Goal: Task Accomplishment & Management: Use online tool/utility

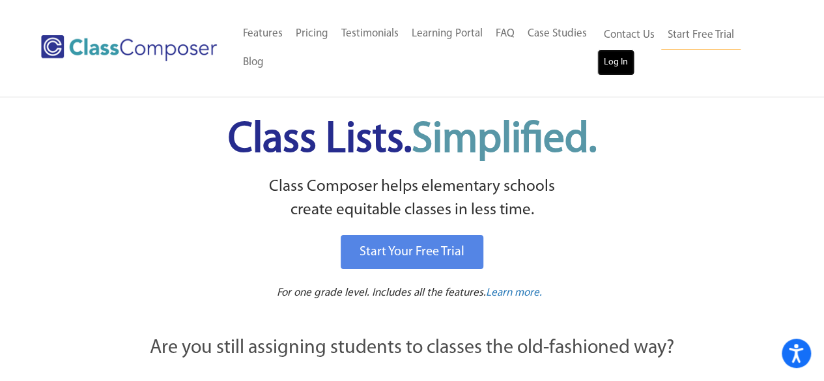
click at [613, 63] on link "Log In" at bounding box center [615, 62] width 37 height 26
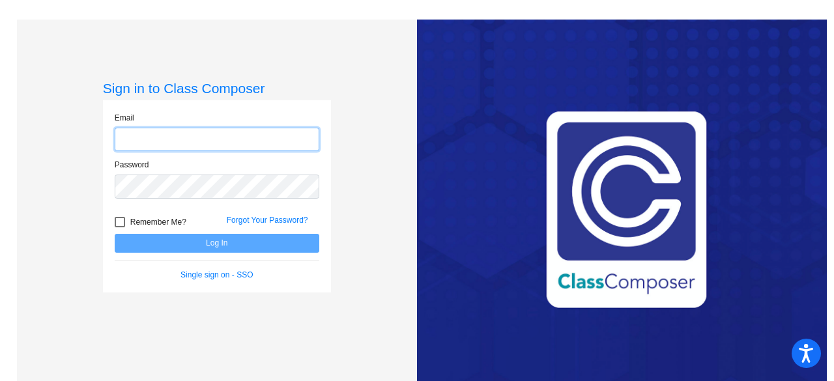
type input "[EMAIL_ADDRESS][DOMAIN_NAME]"
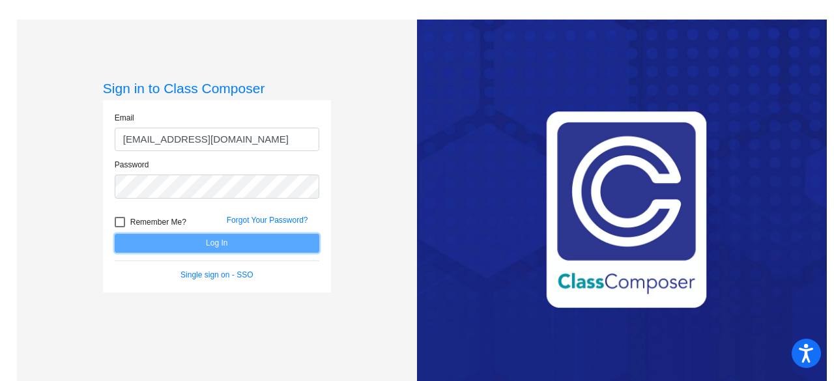
click at [279, 242] on button "Log In" at bounding box center [217, 243] width 205 height 19
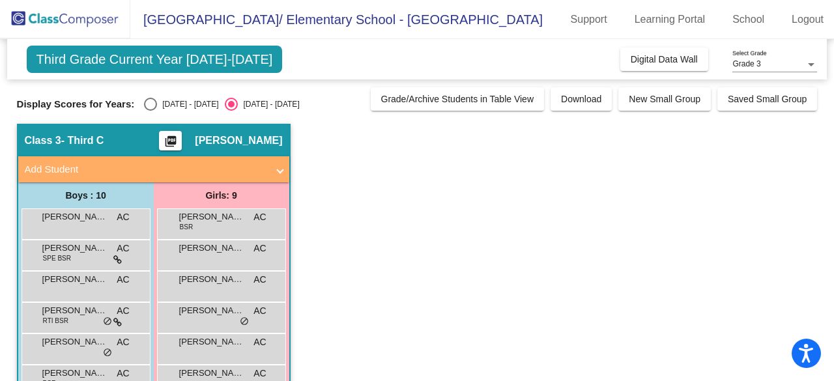
click at [150, 100] on div "Select an option" at bounding box center [150, 104] width 13 height 13
click at [150, 111] on input "2024 - 2025" at bounding box center [150, 111] width 1 height 1
radio input "true"
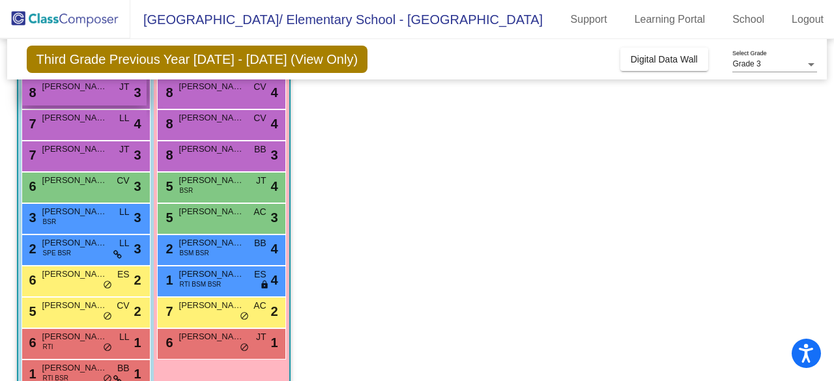
scroll to position [160, 0]
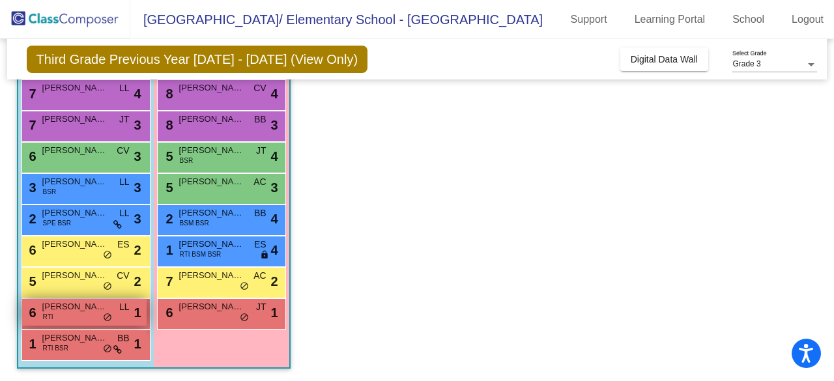
click at [89, 312] on span "Michael Rodrigues" at bounding box center [74, 306] width 65 height 13
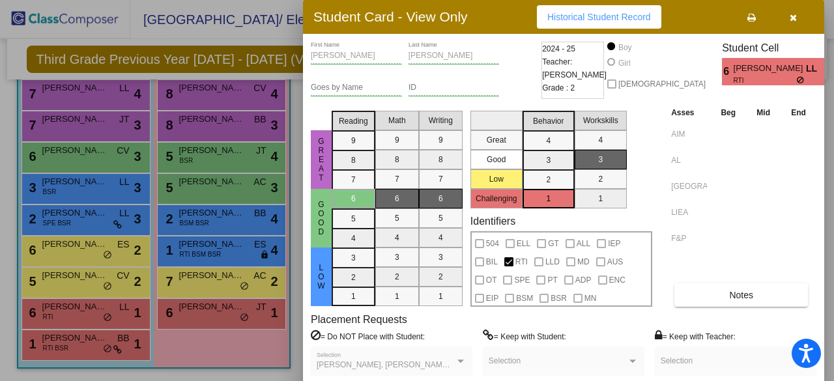
click at [85, 346] on div at bounding box center [417, 190] width 834 height 381
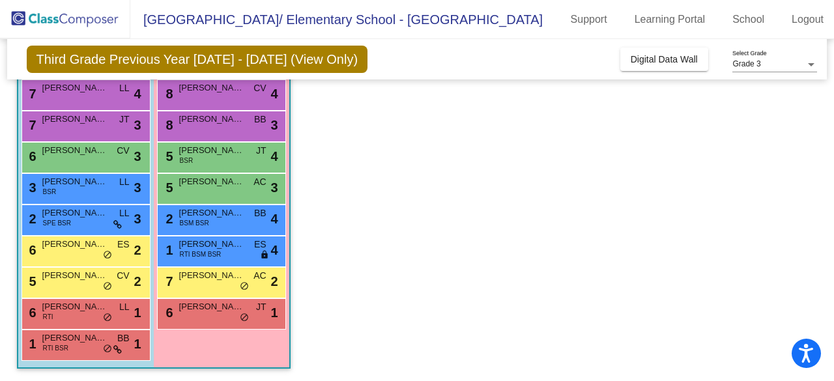
click at [85, 346] on div "1 Kane Kenngott RTI BSR BB lock do_not_disturb_alt 1" at bounding box center [84, 343] width 124 height 27
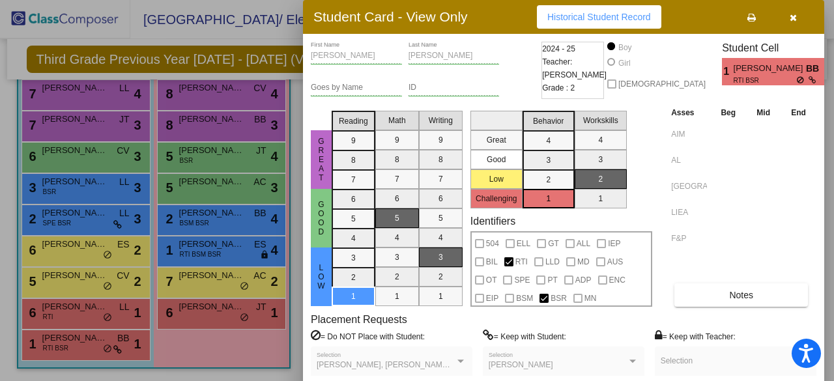
click at [194, 314] on div at bounding box center [417, 190] width 834 height 381
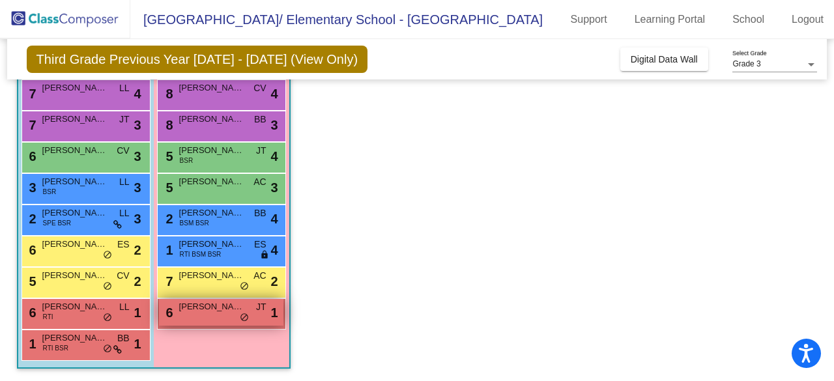
click at [197, 312] on div "6 Scarlett Johnson-Brown JT lock do_not_disturb_alt 1" at bounding box center [221, 312] width 124 height 27
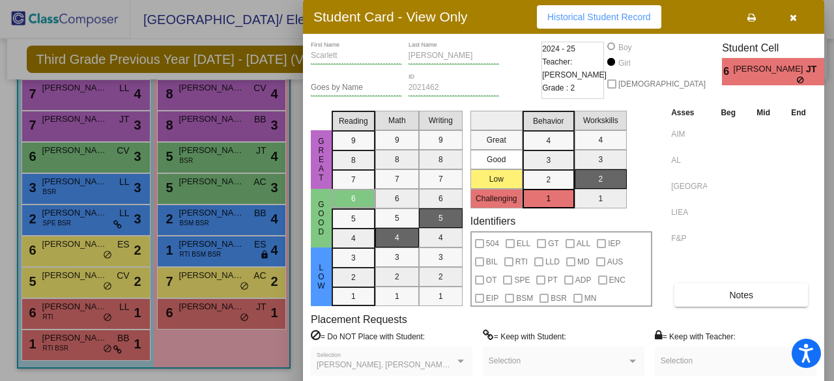
click at [216, 285] on div at bounding box center [417, 190] width 834 height 381
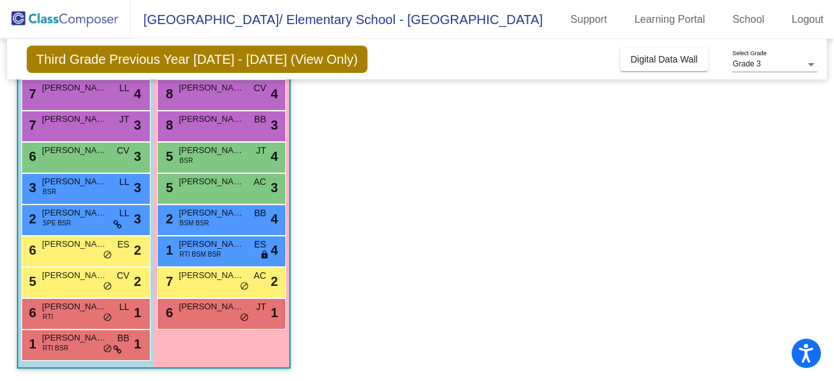
click at [216, 285] on div "7 Ivy Mukerji AC lock do_not_disturb_alt 2" at bounding box center [221, 281] width 124 height 27
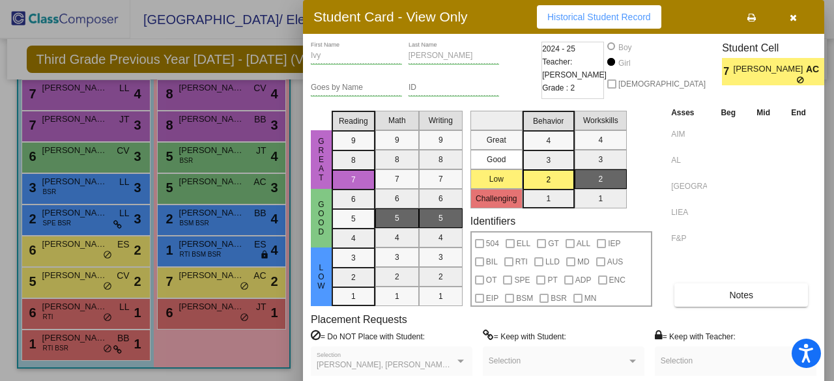
click at [228, 257] on div at bounding box center [417, 190] width 834 height 381
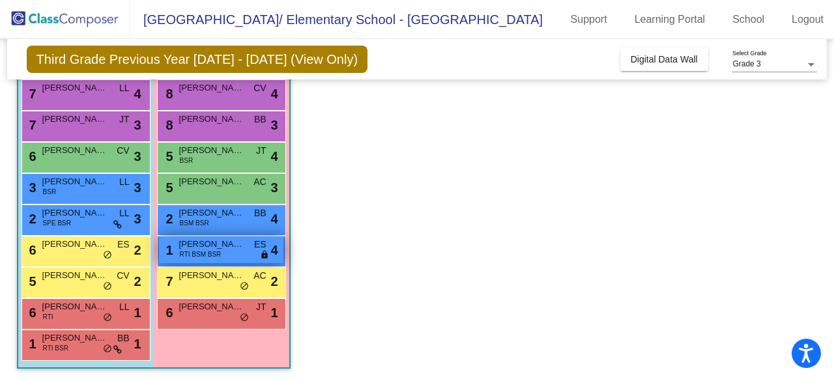
click at [226, 257] on div "1 Sabrina Grasso RTI BSM BSR ES lock do_not_disturb_alt 4" at bounding box center [221, 249] width 124 height 27
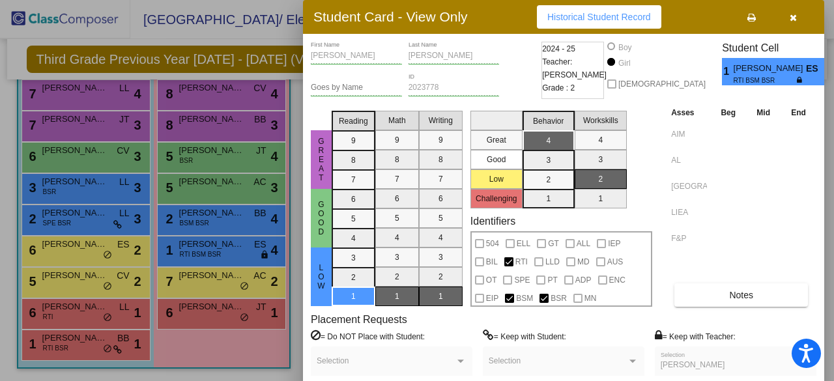
click at [218, 318] on div at bounding box center [417, 190] width 834 height 381
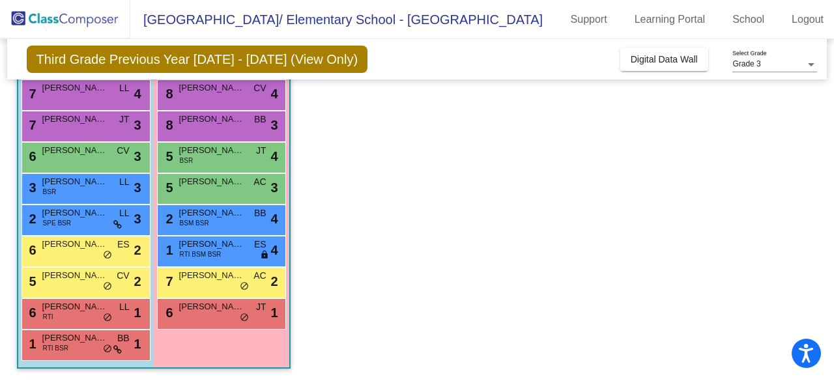
click at [218, 318] on div "6 Scarlett Johnson-Brown JT lock do_not_disturb_alt 1" at bounding box center [221, 312] width 124 height 27
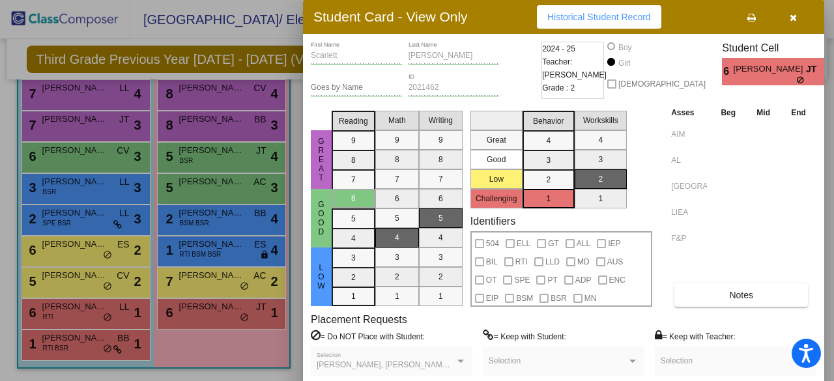
click at [213, 287] on div at bounding box center [417, 190] width 834 height 381
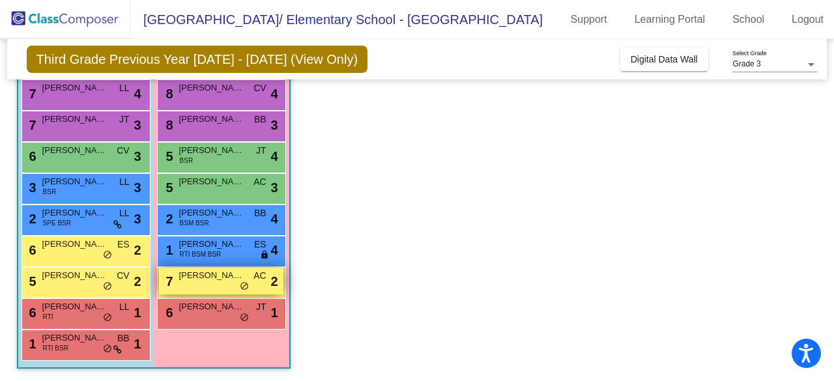
click at [214, 285] on div "7 Ivy Mukerji AC lock do_not_disturb_alt 2" at bounding box center [221, 281] width 124 height 27
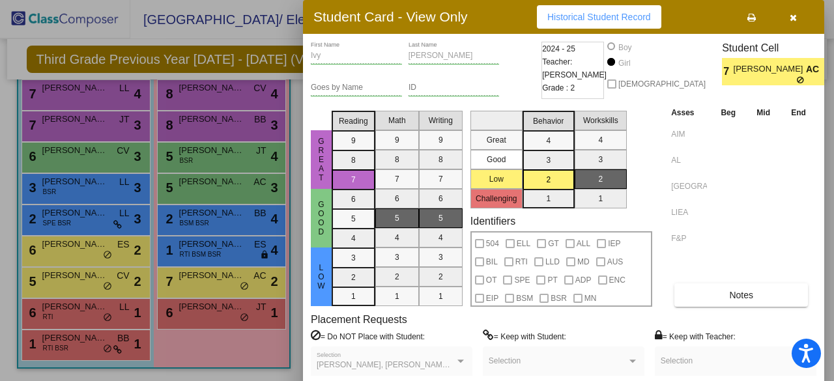
click at [72, 249] on div at bounding box center [417, 190] width 834 height 381
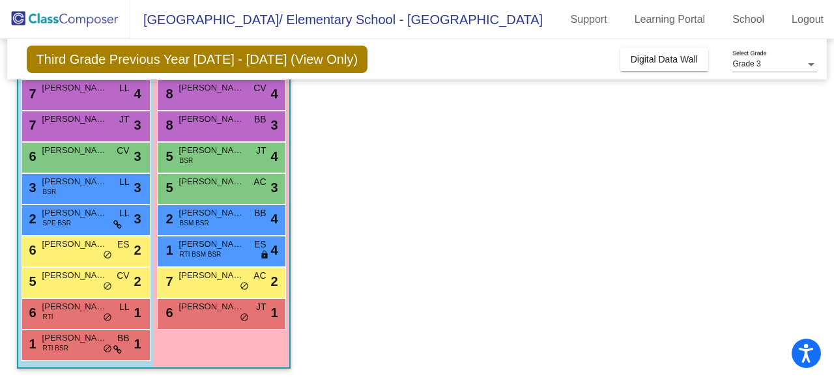
click at [72, 249] on span "Leonard McDaniel" at bounding box center [74, 244] width 65 height 13
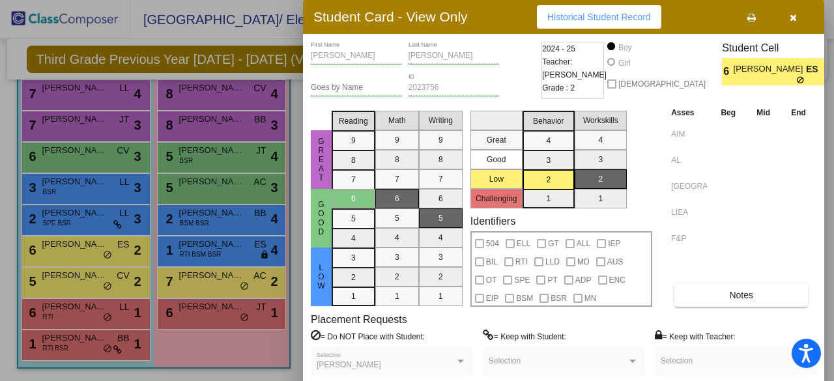
click at [81, 281] on div at bounding box center [417, 190] width 834 height 381
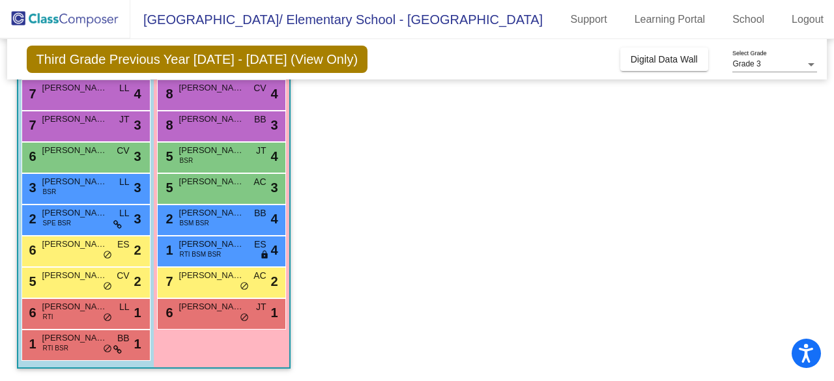
click at [81, 281] on span "Max Lamourt" at bounding box center [74, 275] width 65 height 13
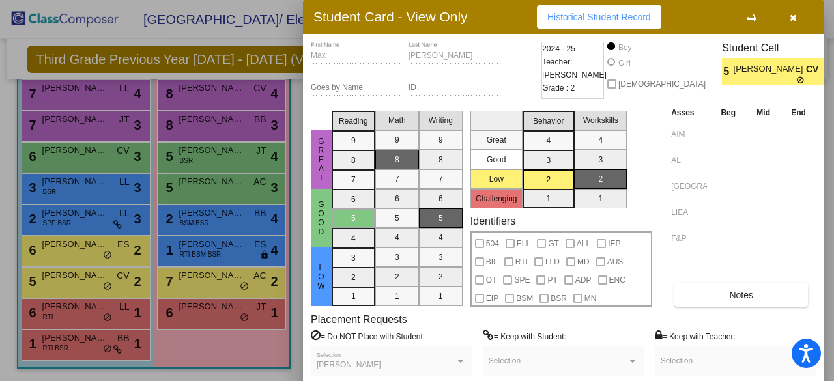
click at [98, 102] on div at bounding box center [417, 190] width 834 height 381
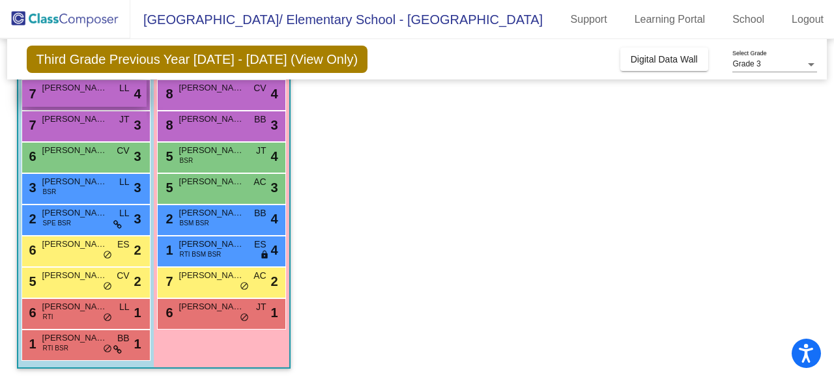
click at [107, 98] on div "7 Joseph Pante LL lock do_not_disturb_alt 4" at bounding box center [84, 93] width 124 height 27
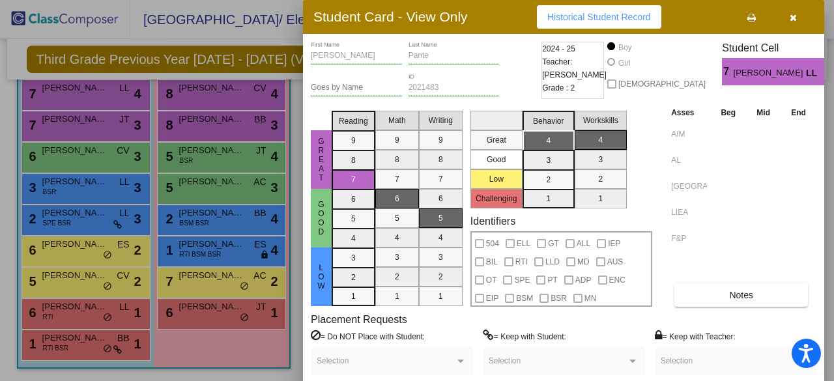
click at [98, 124] on div at bounding box center [417, 190] width 834 height 381
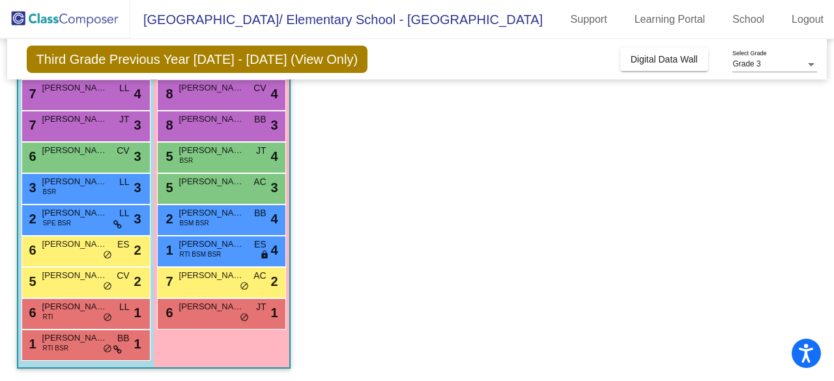
click at [98, 124] on div "7 Benjamin Ferens JT lock do_not_disturb_alt 3" at bounding box center [84, 124] width 124 height 27
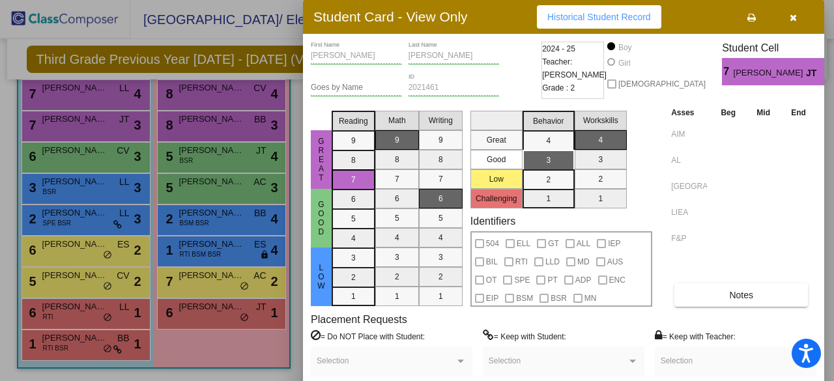
click at [92, 165] on div at bounding box center [417, 190] width 834 height 381
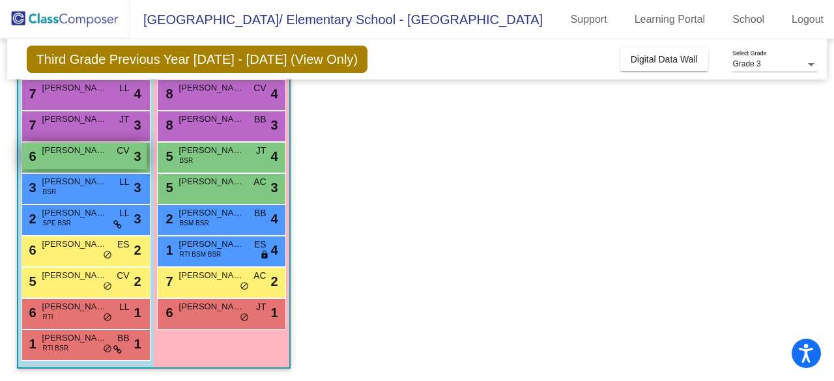
click at [92, 162] on div "6 Michael Colandrea CV lock do_not_disturb_alt 3" at bounding box center [84, 156] width 124 height 27
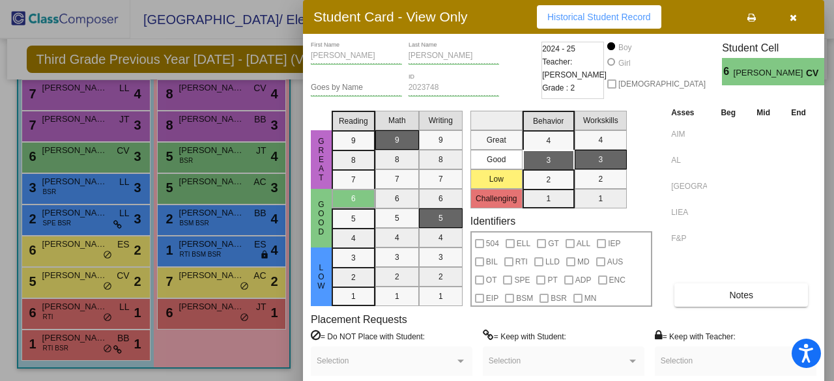
click at [95, 184] on div at bounding box center [417, 190] width 834 height 381
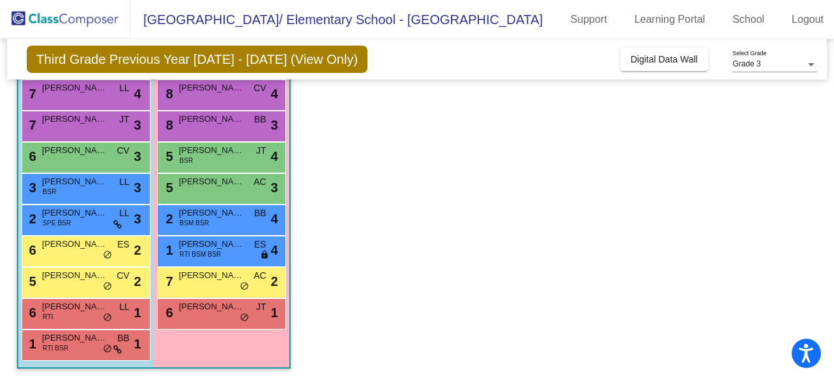
click at [95, 184] on span "Luca Angelini" at bounding box center [74, 181] width 65 height 13
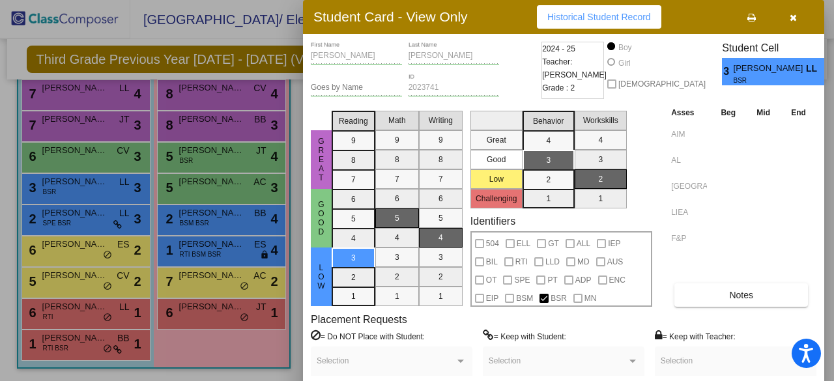
click at [98, 217] on div at bounding box center [417, 190] width 834 height 381
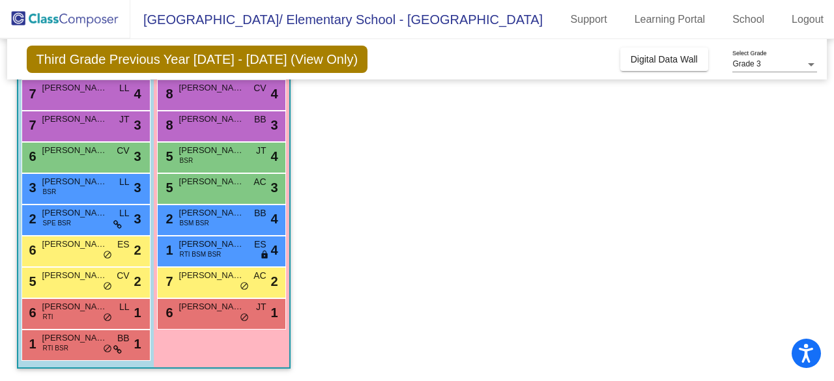
click at [98, 217] on span "James Wells" at bounding box center [74, 212] width 65 height 13
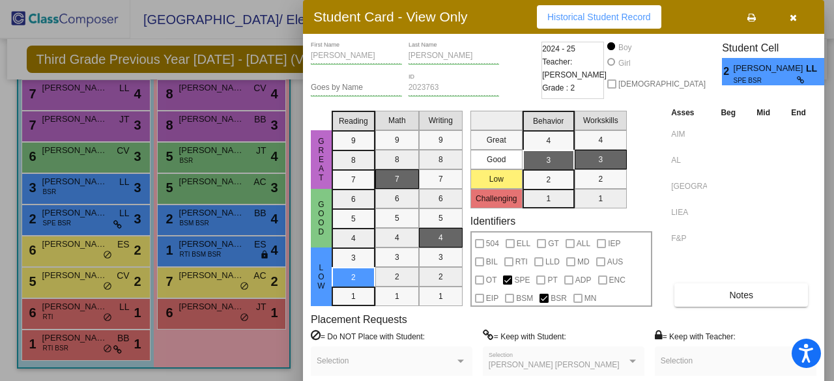
click at [232, 100] on div at bounding box center [417, 190] width 834 height 381
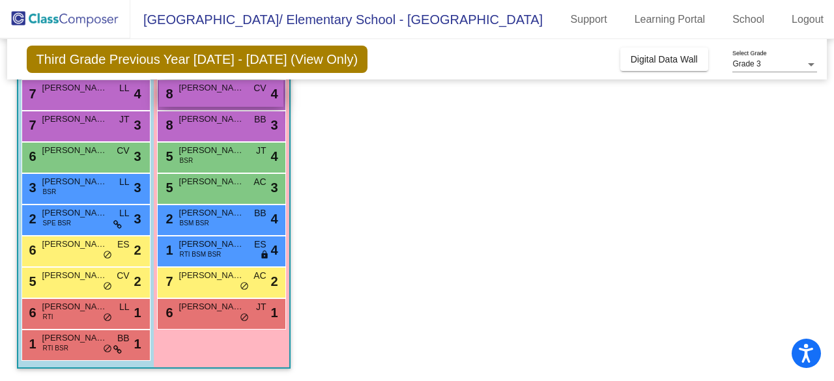
click at [221, 101] on div "8 Lakelyn Carr CV lock do_not_disturb_alt 4" at bounding box center [221, 93] width 124 height 27
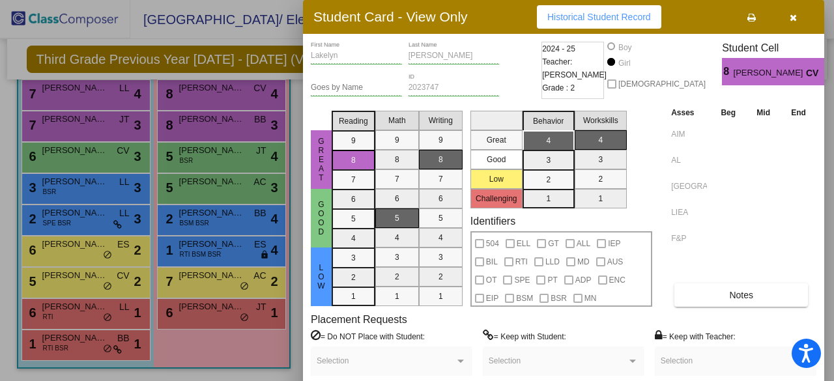
click at [216, 124] on div at bounding box center [417, 190] width 834 height 381
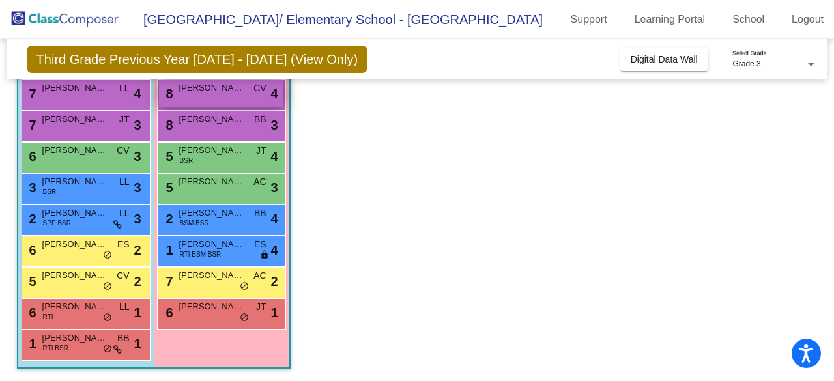
click at [215, 95] on div "8 Lakelyn Carr CV lock do_not_disturb_alt 4" at bounding box center [221, 93] width 124 height 27
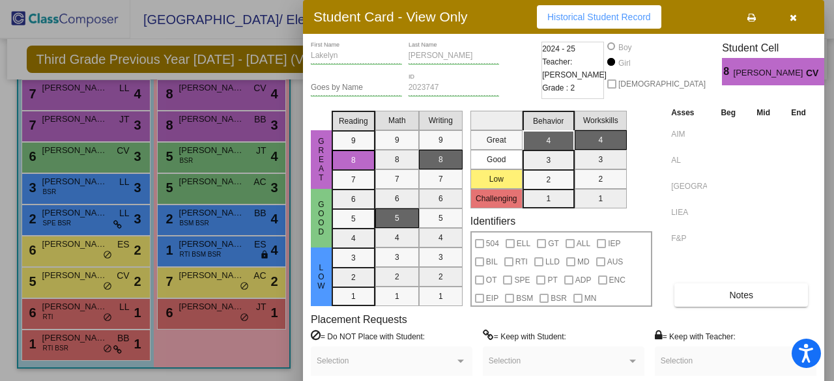
click at [209, 126] on div at bounding box center [417, 190] width 834 height 381
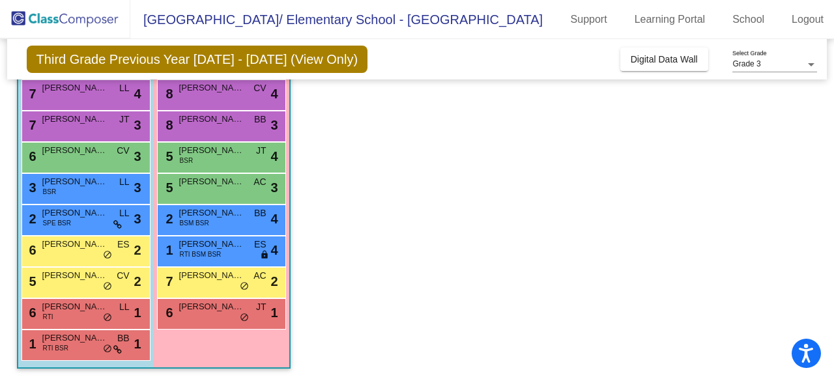
click at [209, 126] on div "8 Camilla Rodriguez BB lock do_not_disturb_alt 3" at bounding box center [221, 124] width 124 height 27
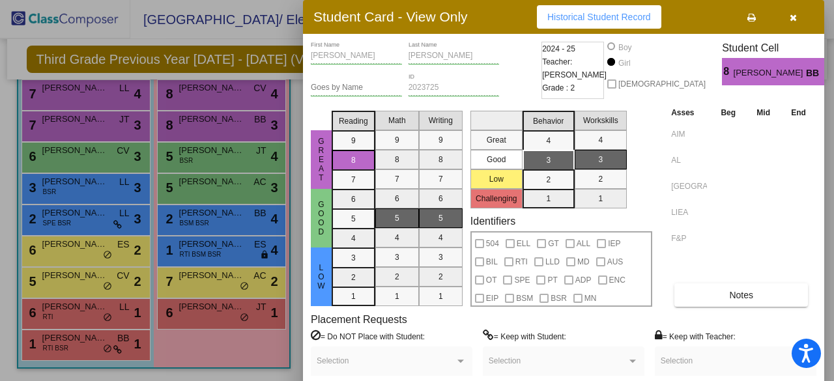
click at [208, 163] on div at bounding box center [417, 190] width 834 height 381
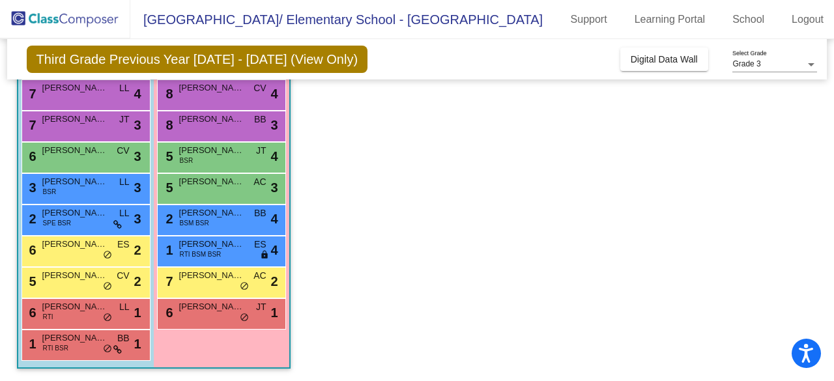
click at [208, 163] on div "5 Alexandria Hatab BSR JT lock do_not_disturb_alt 4" at bounding box center [221, 156] width 124 height 27
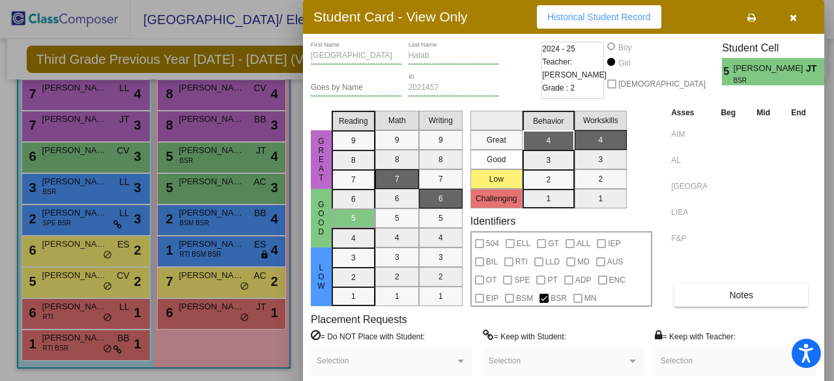
click at [210, 192] on div at bounding box center [417, 190] width 834 height 381
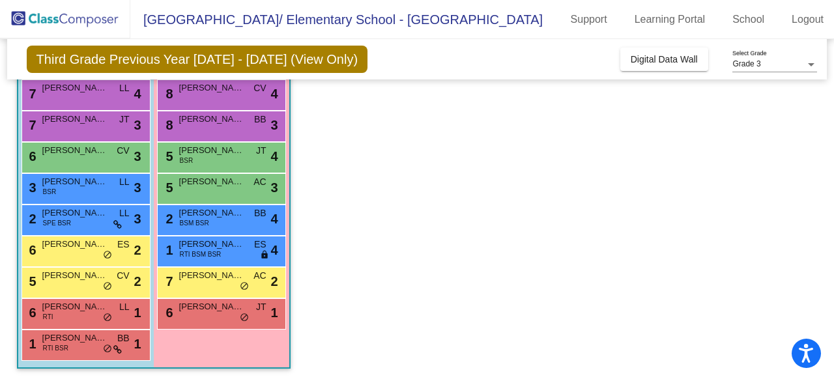
click at [210, 192] on div "5 Liviana Iannacone AC lock do_not_disturb_alt 3" at bounding box center [221, 187] width 124 height 27
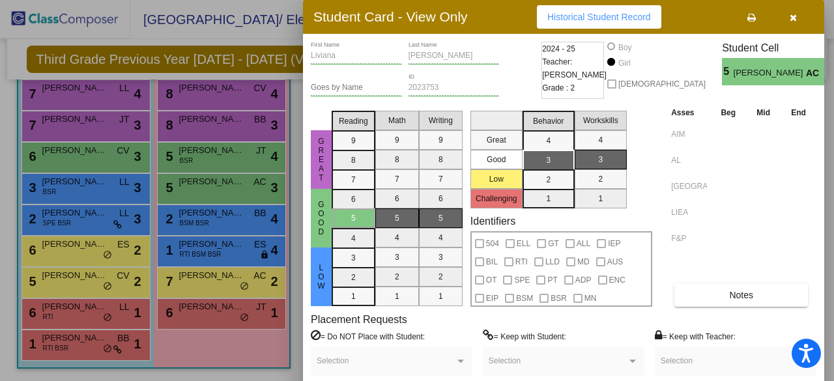
click at [210, 219] on div at bounding box center [417, 190] width 834 height 381
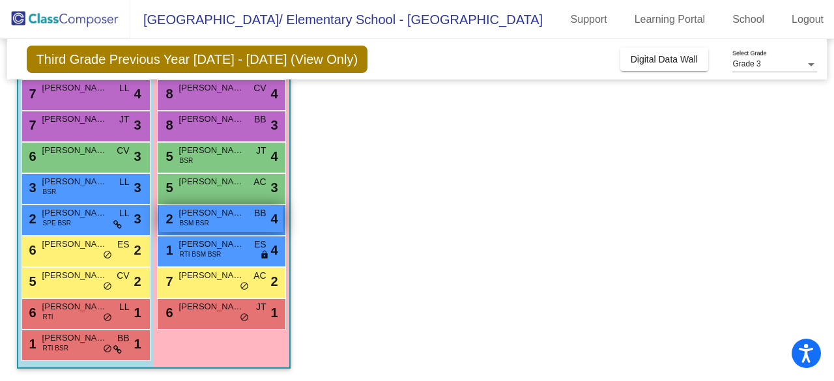
click at [224, 219] on div "2 Milania Lotito BSM BSR BB lock do_not_disturb_alt 4" at bounding box center [221, 218] width 124 height 27
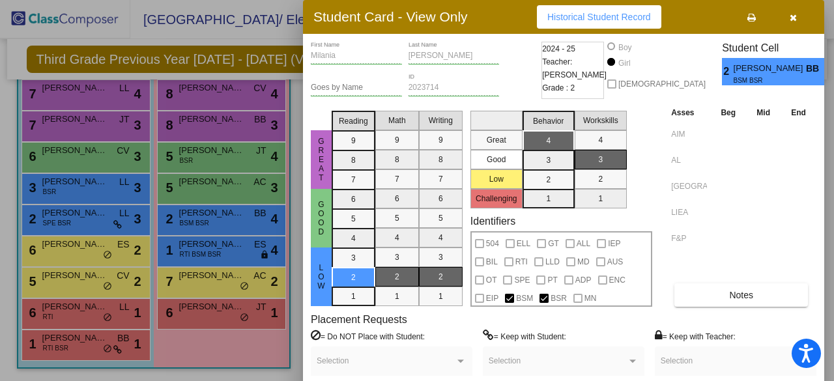
click at [86, 223] on div at bounding box center [417, 190] width 834 height 381
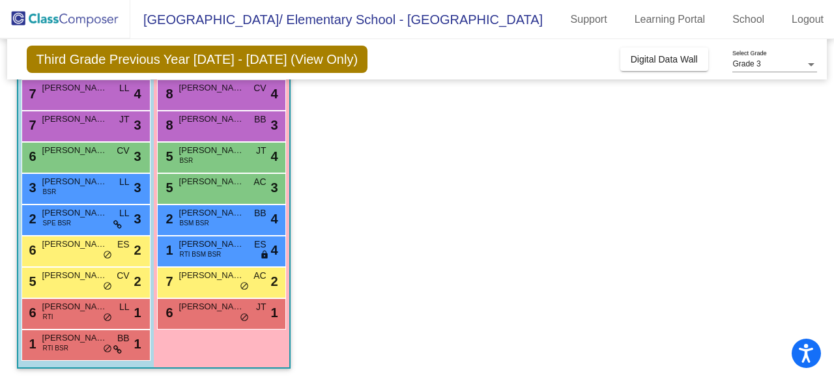
click at [86, 223] on div "2 James Wells SPE BSR LL lock do_not_disturb_alt 3" at bounding box center [84, 218] width 124 height 27
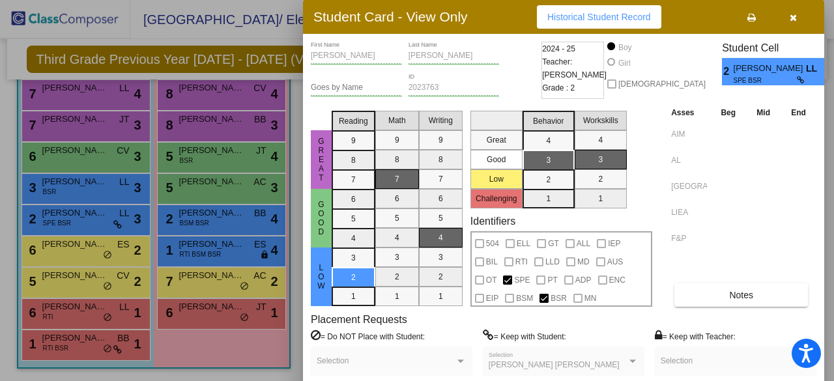
click at [182, 318] on div at bounding box center [417, 190] width 834 height 381
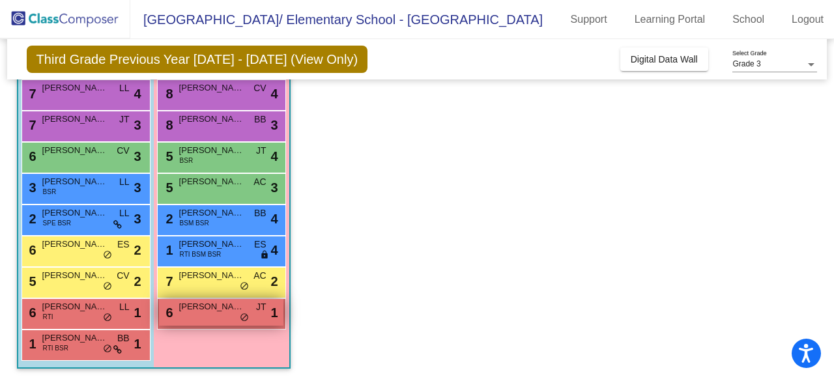
click at [184, 318] on div "6 Scarlett Johnson-Brown JT lock do_not_disturb_alt 1" at bounding box center [221, 312] width 124 height 27
